Goal: Transaction & Acquisition: Purchase product/service

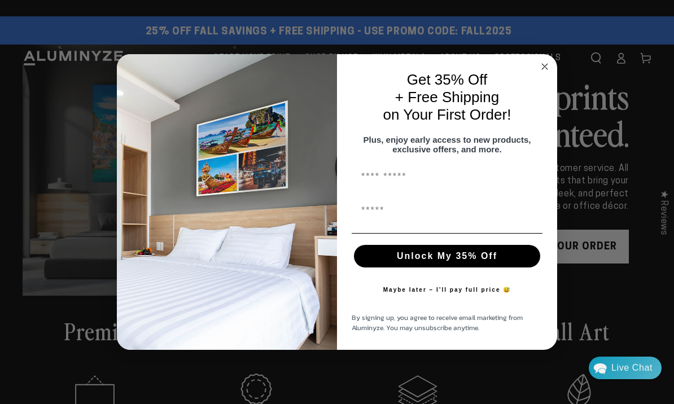
click at [546, 68] on circle "Close dialog" at bounding box center [544, 66] width 13 height 13
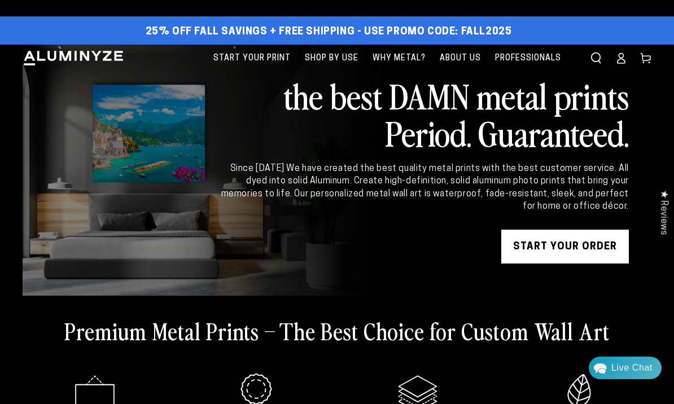
click at [614, 57] on link "Log in" at bounding box center [620, 58] width 25 height 25
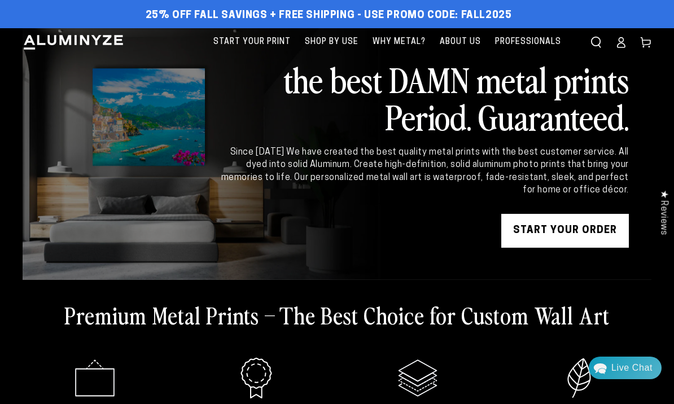
click at [619, 43] on icon at bounding box center [620, 45] width 7 height 5
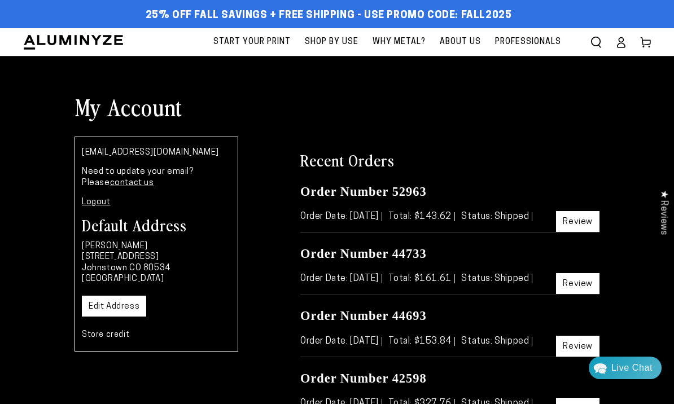
click at [253, 43] on span "Start Your Print" at bounding box center [251, 42] width 77 height 14
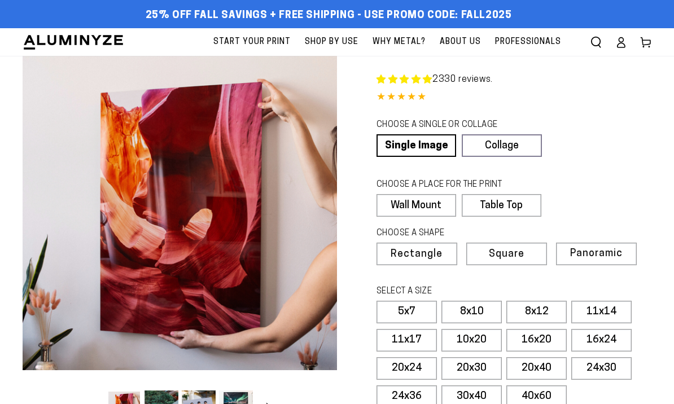
select select "**********"
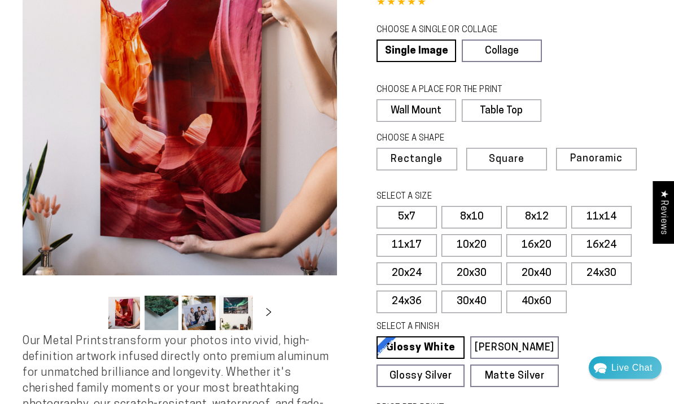
scroll to position [95, 0]
click at [471, 266] on label "20x30" at bounding box center [471, 273] width 60 height 23
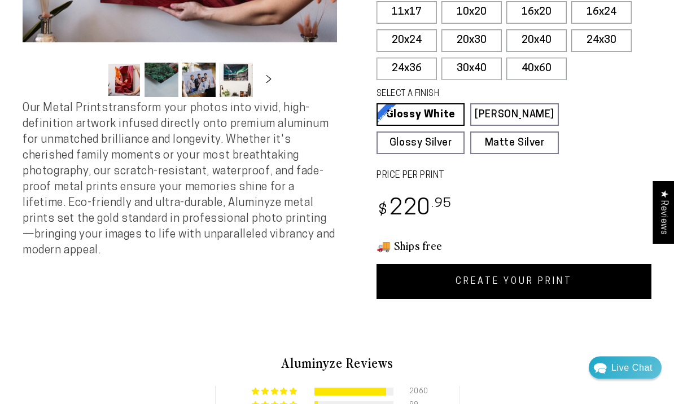
scroll to position [328, 0]
click at [516, 278] on link "CREATE YOUR PRINT" at bounding box center [513, 281] width 275 height 35
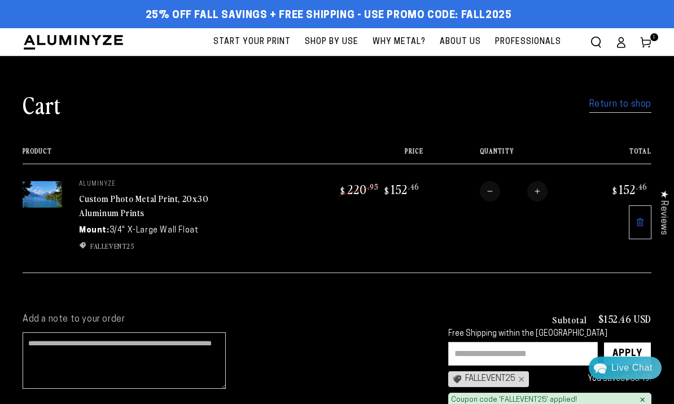
click at [468, 353] on input "text" at bounding box center [523, 354] width 150 height 24
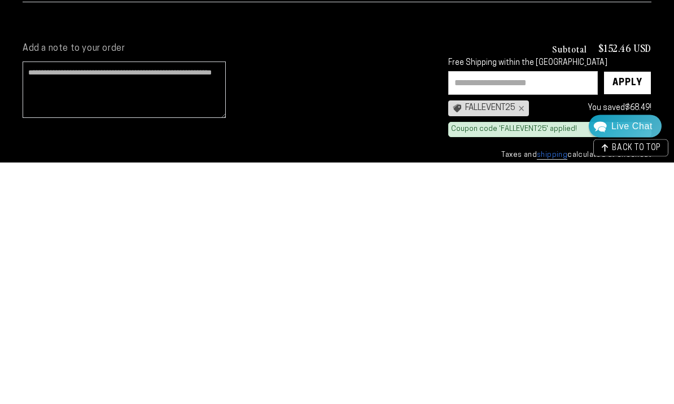
click at [483, 343] on div "FALLEVENT25 ×" at bounding box center [488, 351] width 81 height 16
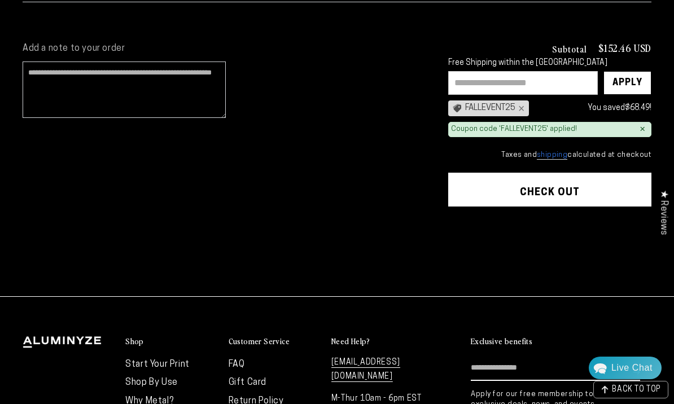
click at [620, 86] on div "Apply" at bounding box center [627, 83] width 30 height 23
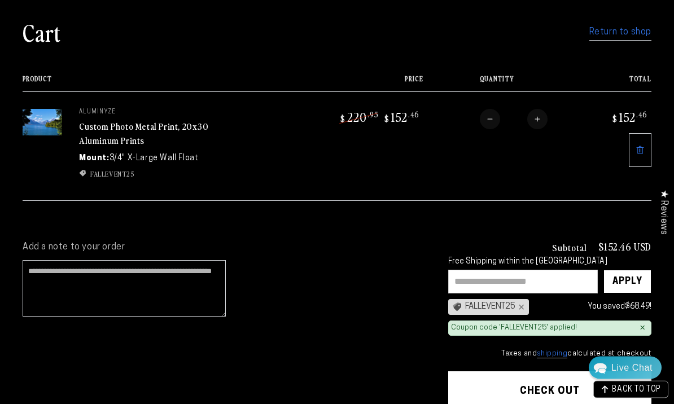
scroll to position [0, 0]
